Goal: Task Accomplishment & Management: Manage account settings

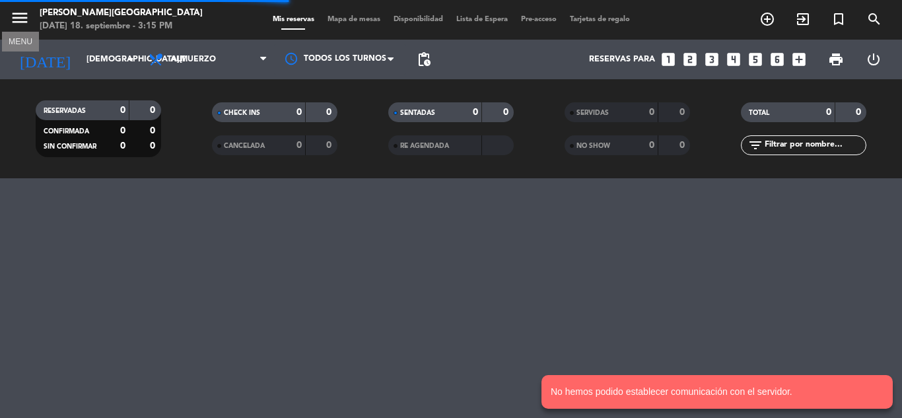
click at [17, 9] on icon "menu" at bounding box center [20, 18] width 20 height 20
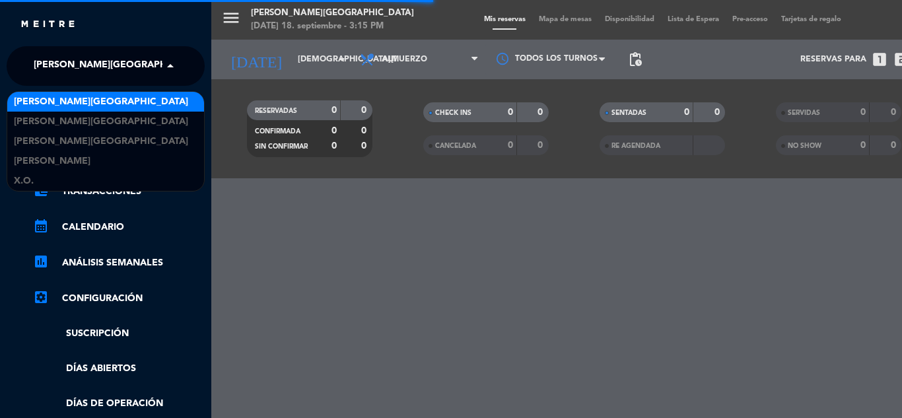
click at [85, 64] on span "[PERSON_NAME][GEOGRAPHIC_DATA]" at bounding box center [121, 66] width 174 height 28
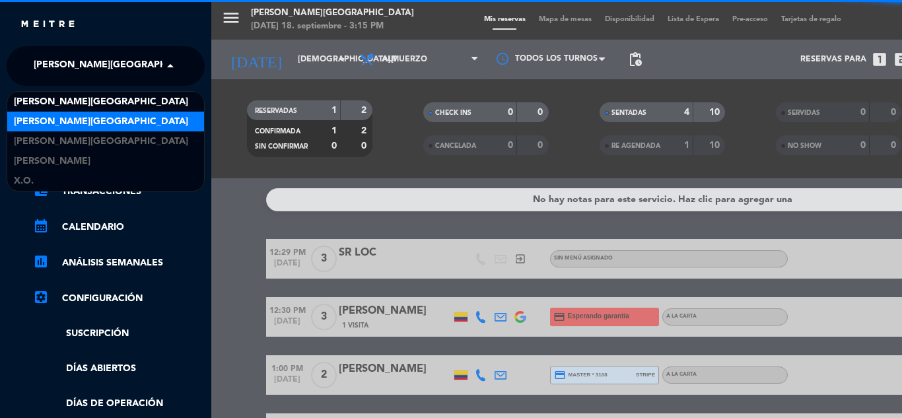
click at [131, 129] on div "[PERSON_NAME][GEOGRAPHIC_DATA]" at bounding box center [105, 122] width 197 height 20
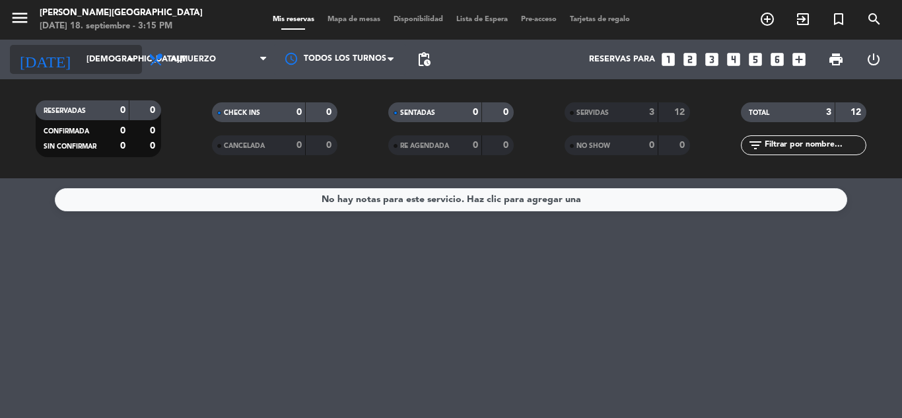
click at [103, 72] on div "[DATE] [DATE] arrow_drop_down" at bounding box center [76, 59] width 132 height 29
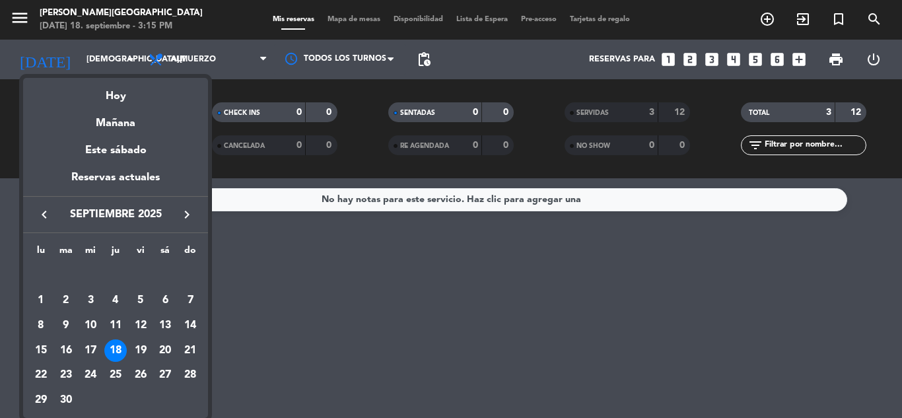
click at [192, 209] on icon "keyboard_arrow_right" at bounding box center [187, 215] width 16 height 16
click at [185, 372] on div "28" at bounding box center [190, 376] width 22 height 22
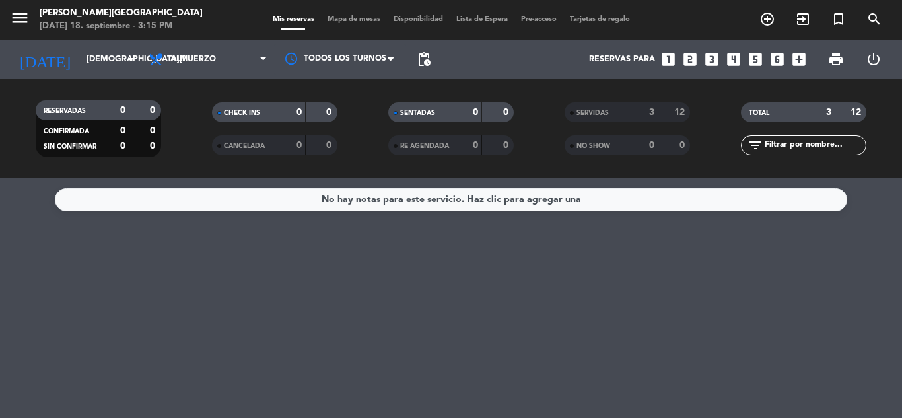
type input "dom. 28 dic."
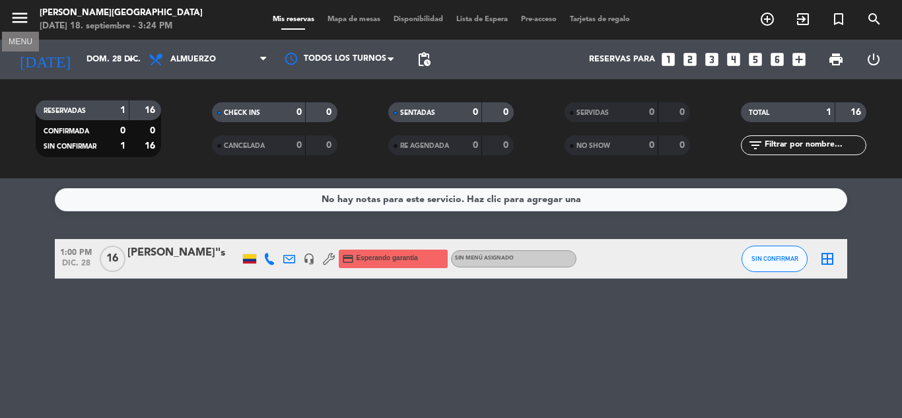
click at [22, 18] on icon "menu" at bounding box center [20, 18] width 20 height 20
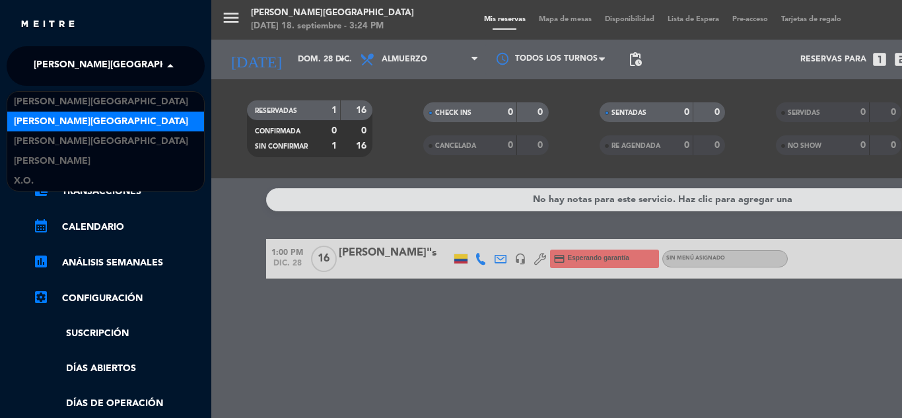
click at [91, 61] on span "[PERSON_NAME][GEOGRAPHIC_DATA]" at bounding box center [121, 66] width 174 height 28
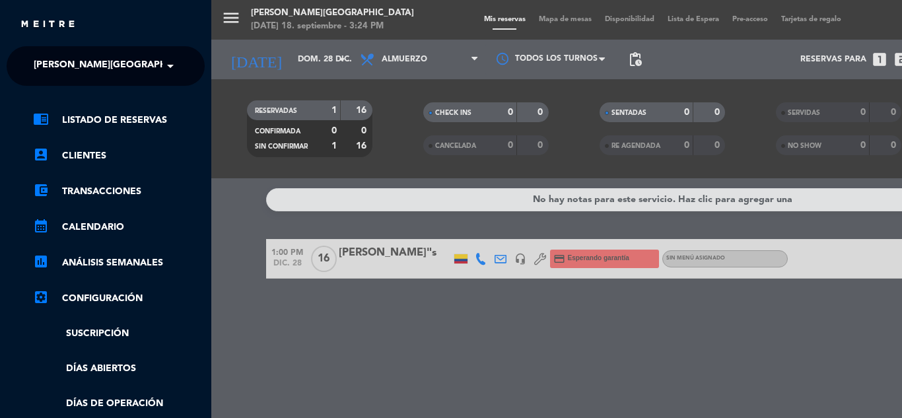
click at [371, 252] on div "menu [PERSON_NAME][GEOGRAPHIC_DATA] [DATE] 18. septiembre - 3:24 PM Mis reserva…" at bounding box center [662, 209] width 902 height 418
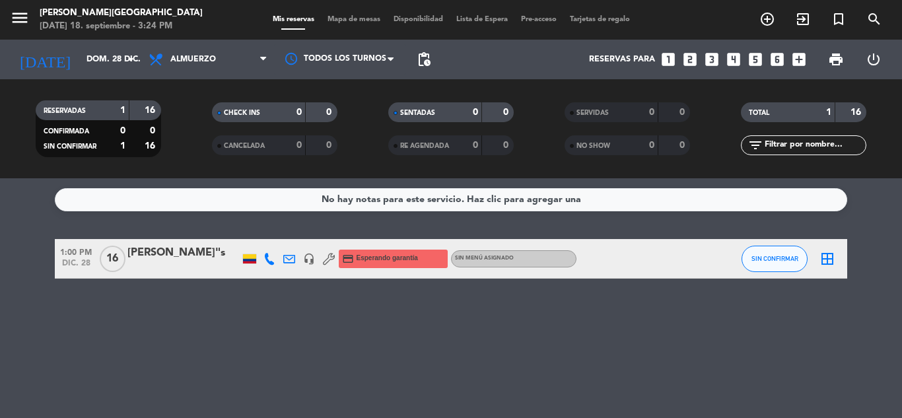
click at [371, 252] on span "credit_card Esperando garantía" at bounding box center [380, 259] width 76 height 18
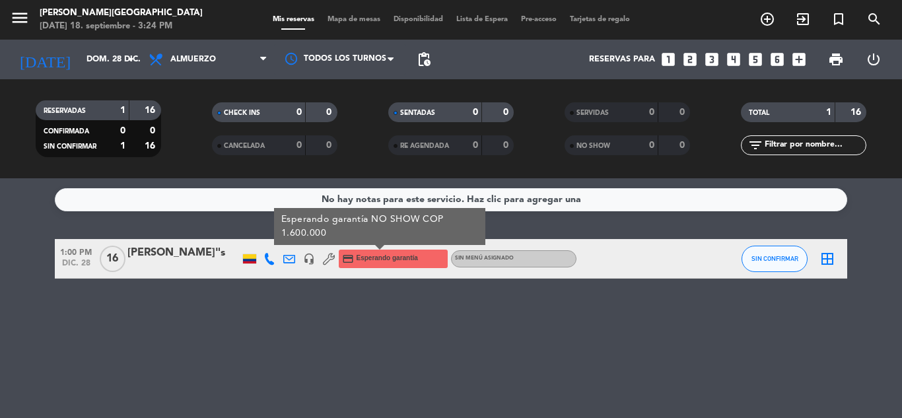
click at [164, 258] on div "[PERSON_NAME]"s" at bounding box center [183, 252] width 112 height 17
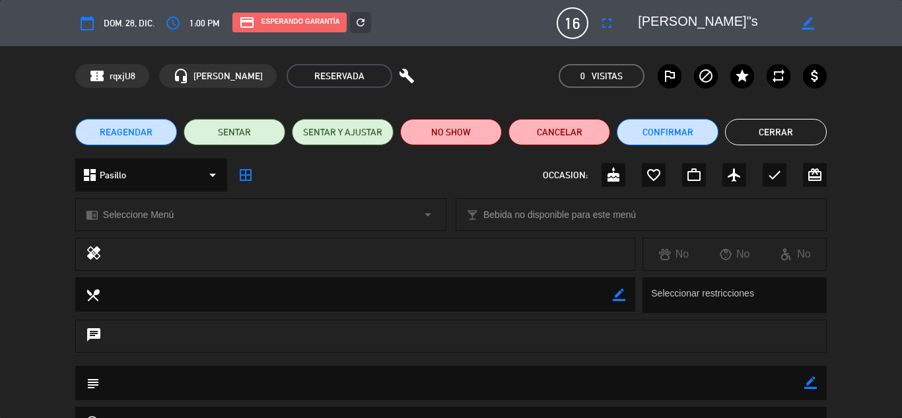
click at [812, 378] on icon "border_color" at bounding box center [811, 383] width 13 height 13
click at [702, 379] on textarea at bounding box center [452, 383] width 705 height 34
type textarea "PDTE MENU Y ANTICIPO."
click at [811, 381] on icon at bounding box center [811, 383] width 13 height 13
click at [771, 129] on button "Cerrar" at bounding box center [776, 132] width 102 height 26
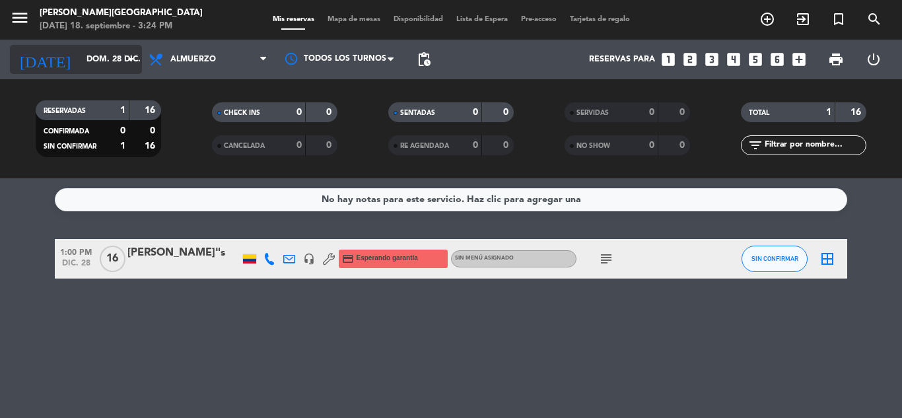
click at [114, 59] on input "dom. 28 dic." at bounding box center [136, 59] width 112 height 22
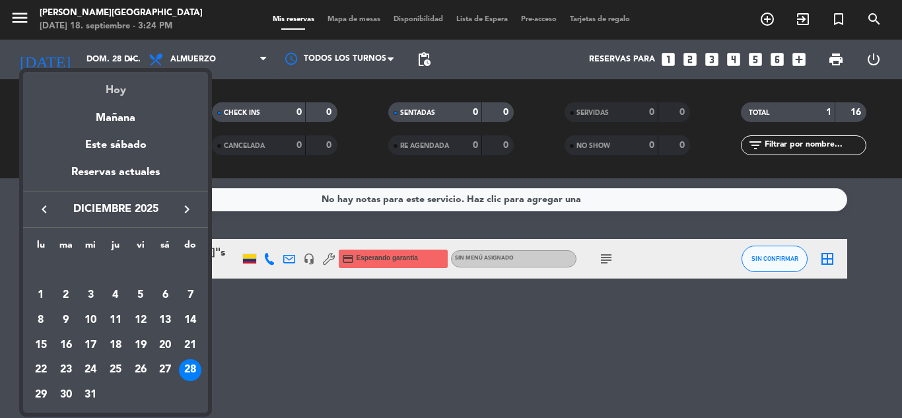
click at [114, 88] on div "Hoy" at bounding box center [115, 85] width 185 height 27
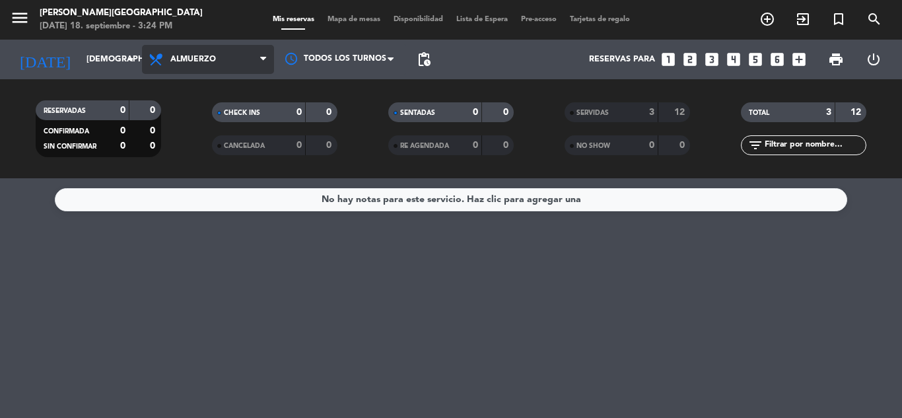
click at [252, 57] on span "Almuerzo" at bounding box center [208, 59] width 132 height 29
click at [215, 146] on div "menu [PERSON_NAME][GEOGRAPHIC_DATA] [DATE] 18. septiembre - 3:24 PM Mis reserva…" at bounding box center [451, 89] width 902 height 178
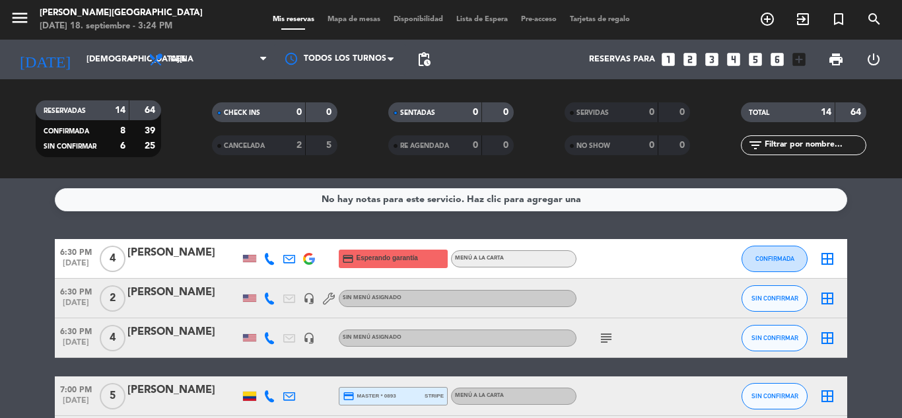
click at [601, 341] on icon "subject" at bounding box center [606, 338] width 16 height 16
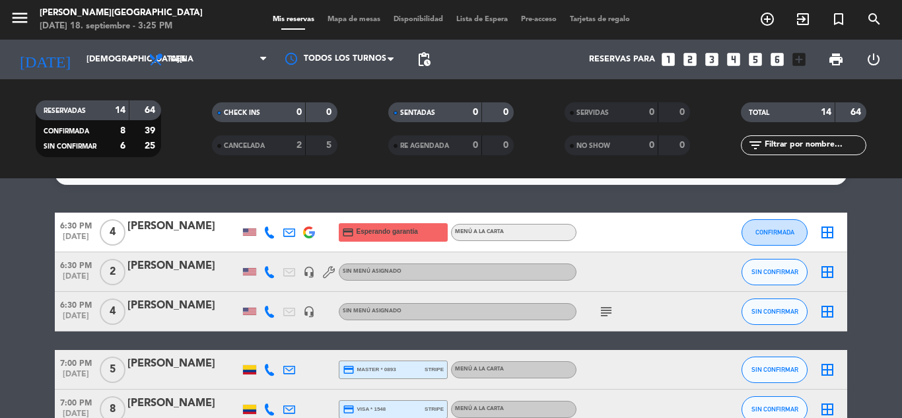
scroll to position [159, 0]
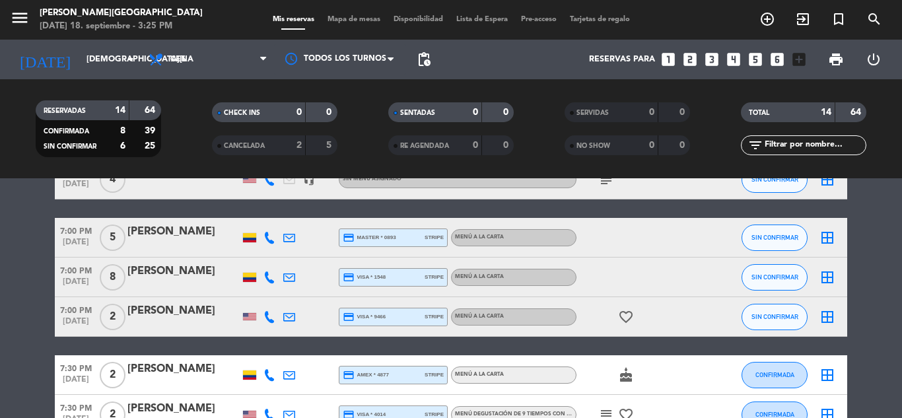
click at [887, 301] on bookings-row "6:30 PM [DATE] 4 [PERSON_NAME] credit_card Esperando garantía Menú a la carta C…" at bounding box center [451, 386] width 902 height 610
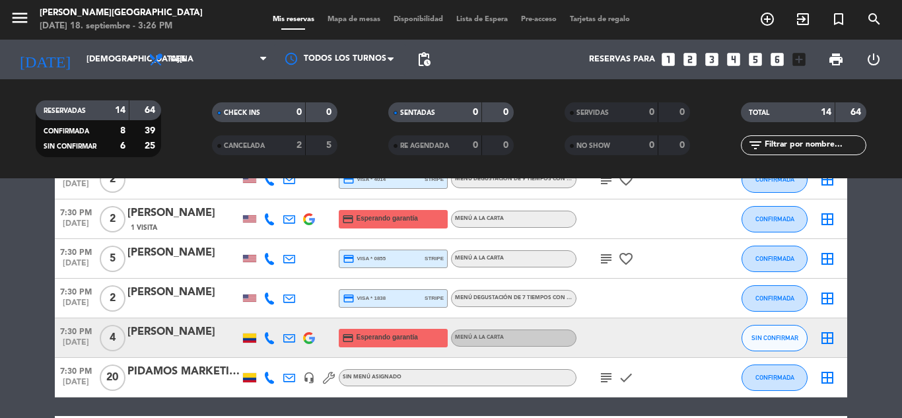
scroll to position [396, 0]
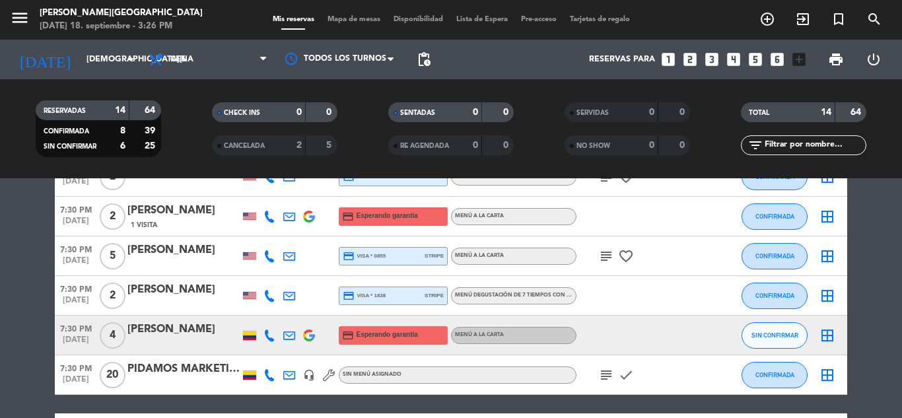
click at [887, 301] on bookings-row "6:30 PM [DATE] 4 [PERSON_NAME] credit_card Esperando garantía Menú a la carta C…" at bounding box center [451, 148] width 902 height 610
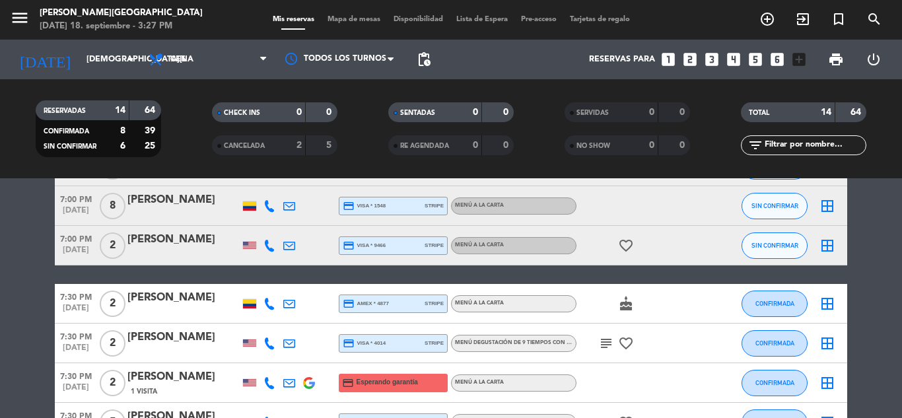
scroll to position [0, 0]
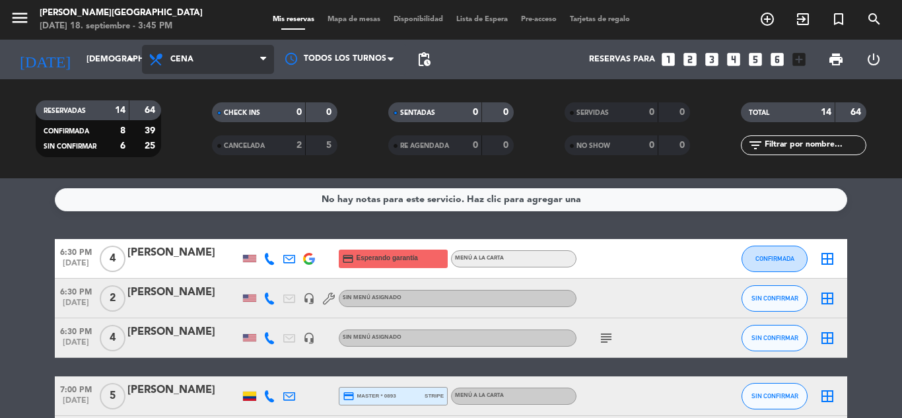
click at [207, 66] on span "Cena" at bounding box center [208, 59] width 132 height 29
click at [203, 118] on div "menu [PERSON_NAME][GEOGRAPHIC_DATA] [DATE] 18. septiembre - 3:45 PM Mis reserva…" at bounding box center [451, 89] width 902 height 178
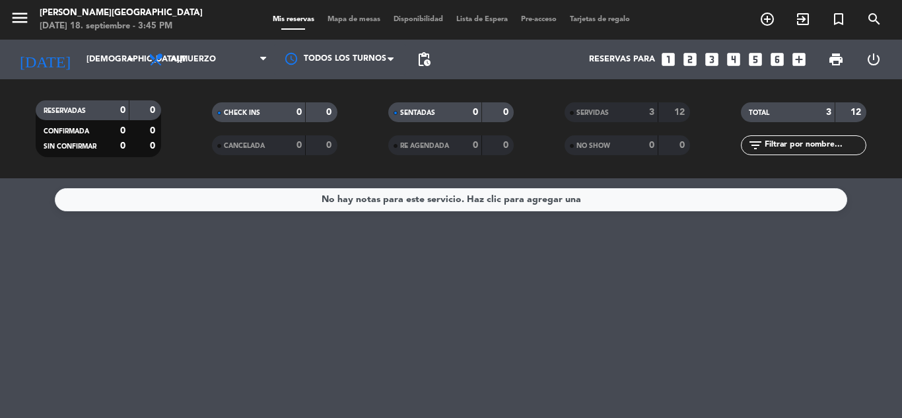
click at [589, 106] on div "SERVIDAS" at bounding box center [598, 112] width 61 height 15
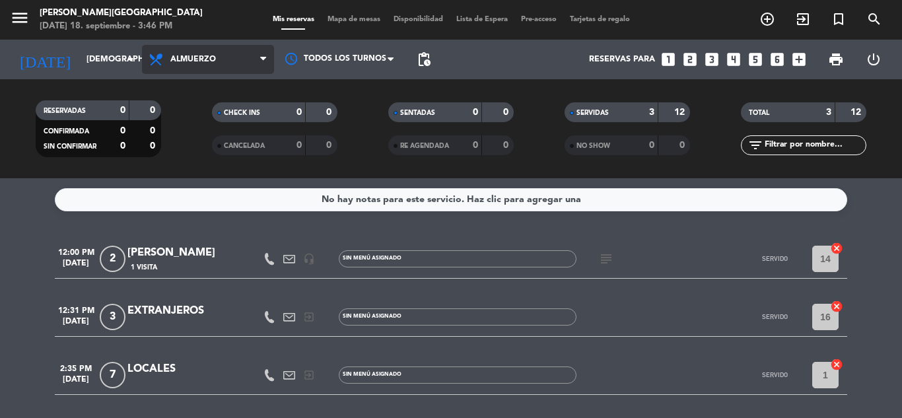
click at [211, 51] on span "Almuerzo" at bounding box center [208, 59] width 132 height 29
click at [194, 141] on div "menu [PERSON_NAME][GEOGRAPHIC_DATA] [DATE] 18. septiembre - 3:46 PM Mis reserva…" at bounding box center [451, 89] width 902 height 178
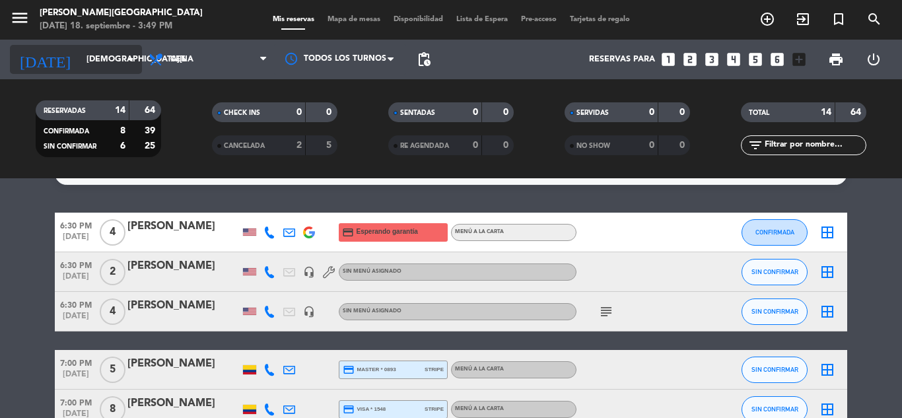
click at [115, 61] on input "[DEMOGRAPHIC_DATA][DATE]" at bounding box center [136, 59] width 112 height 22
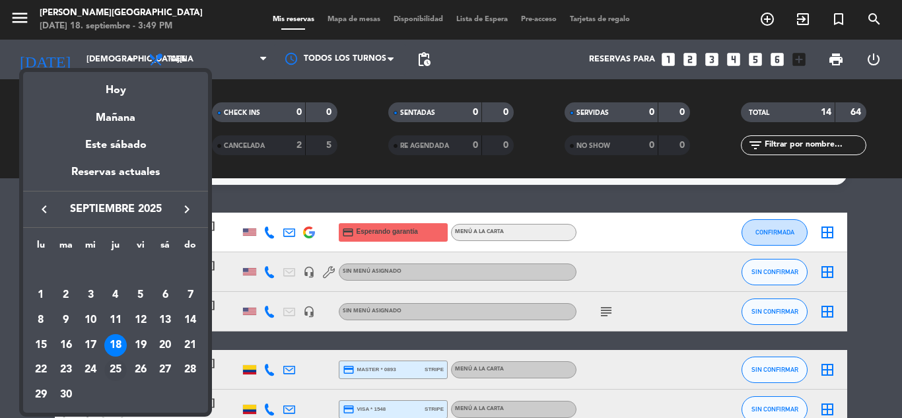
click at [115, 369] on div "25" at bounding box center [115, 370] width 22 height 22
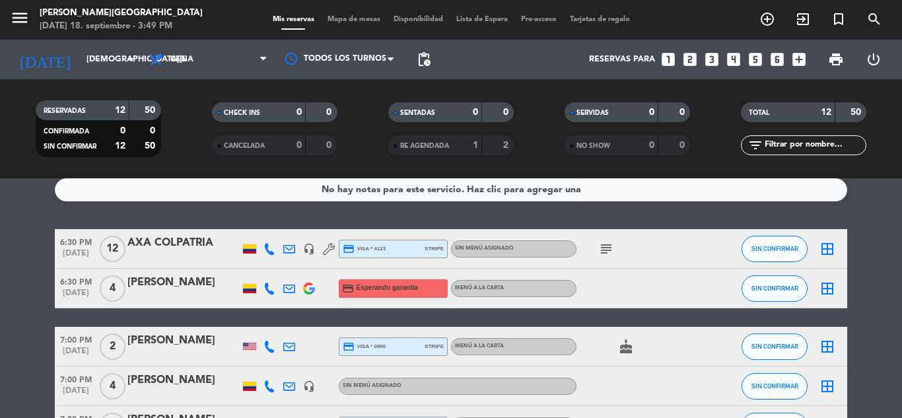
scroll to position [0, 0]
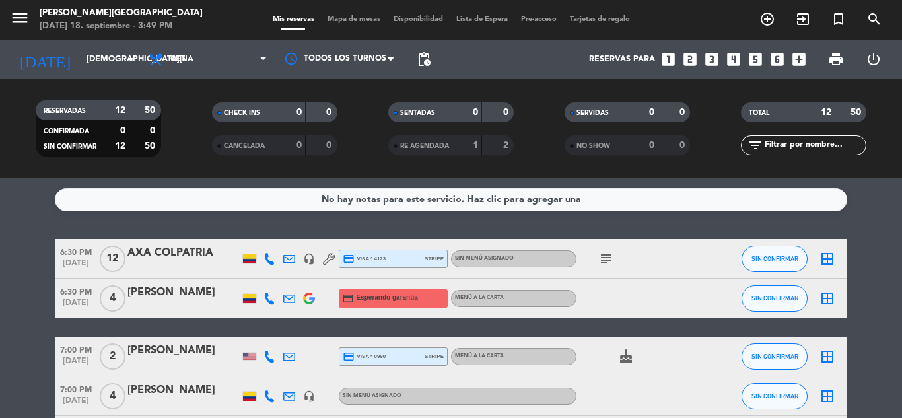
click at [608, 250] on div "subject" at bounding box center [636, 258] width 119 height 39
click at [606, 259] on icon "subject" at bounding box center [606, 259] width 16 height 16
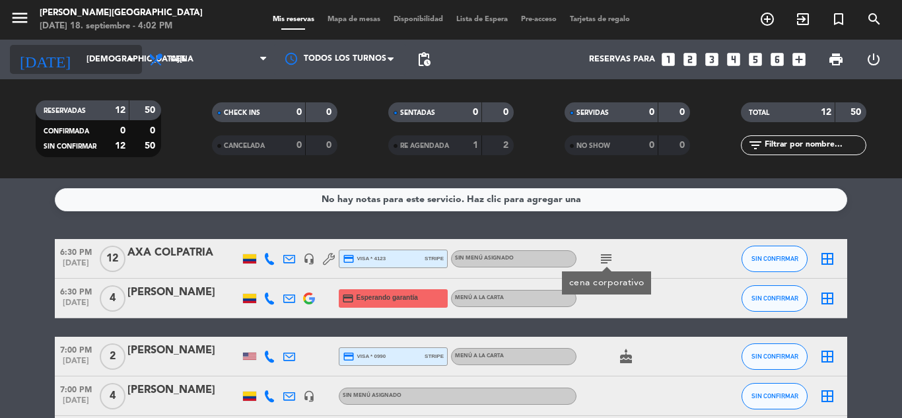
click at [96, 65] on input "[DEMOGRAPHIC_DATA][DATE]" at bounding box center [136, 59] width 112 height 22
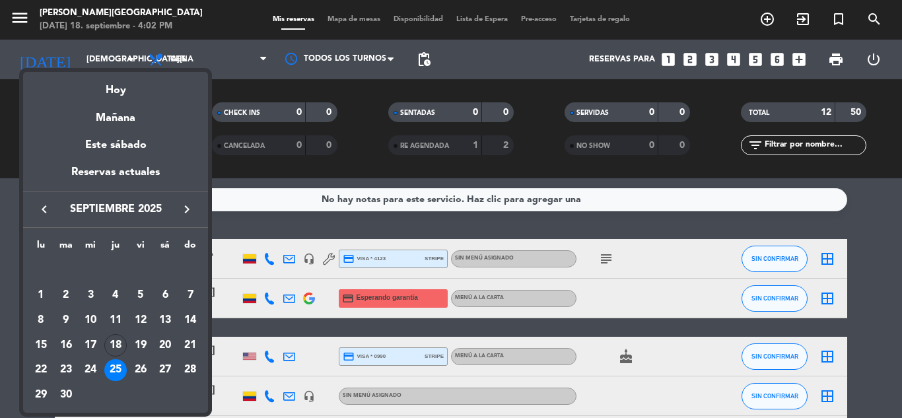
click at [180, 209] on icon "keyboard_arrow_right" at bounding box center [187, 209] width 16 height 16
click at [164, 347] on div "18" at bounding box center [165, 345] width 22 height 22
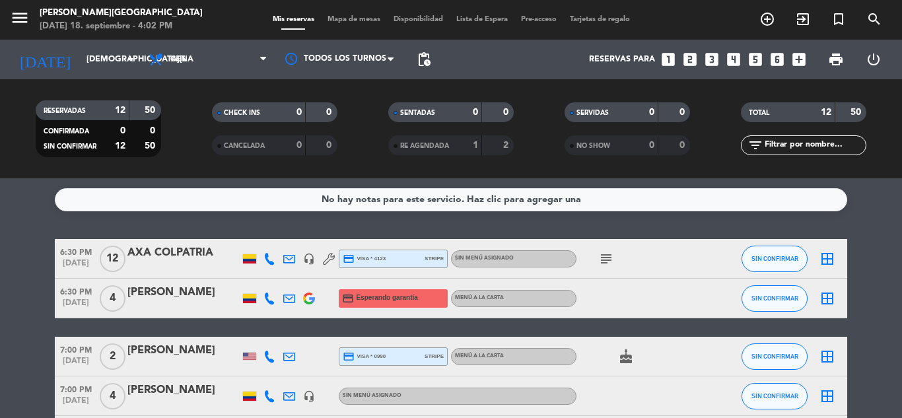
type input "[DATE]"
